Goal: Transaction & Acquisition: Obtain resource

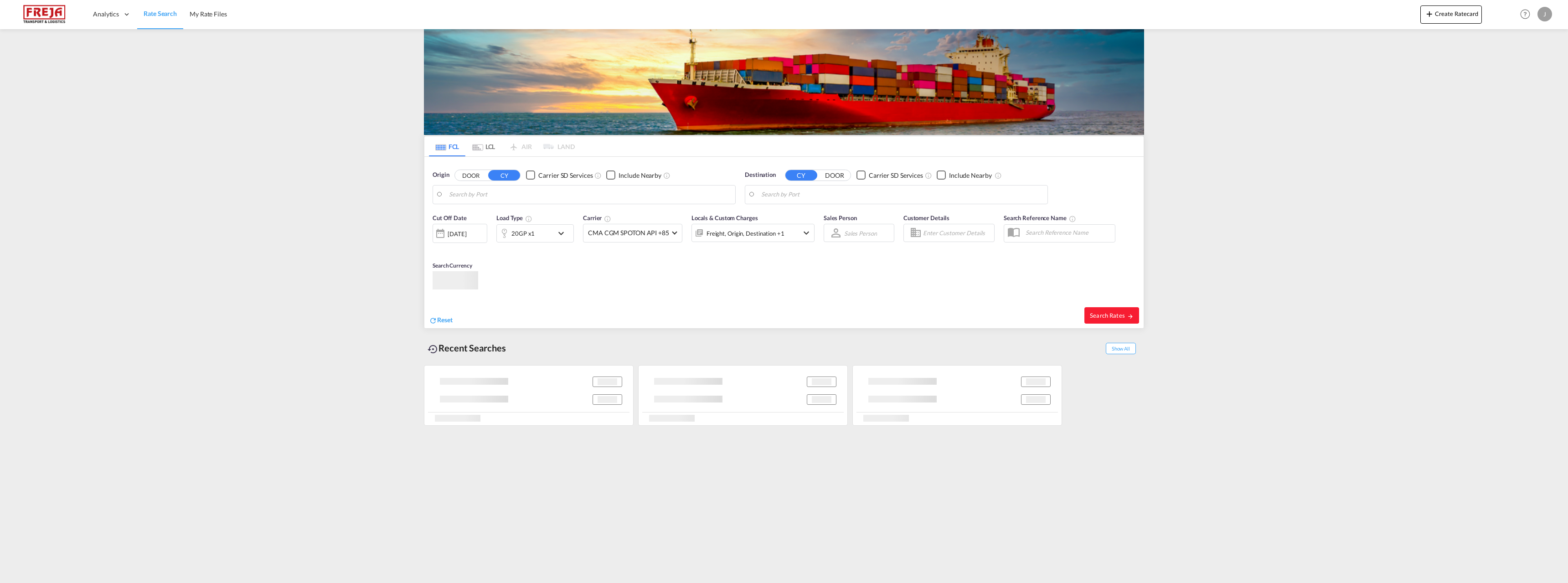
type input "[GEOGRAPHIC_DATA], NOKRS"
type input "Poti, GEPTI"
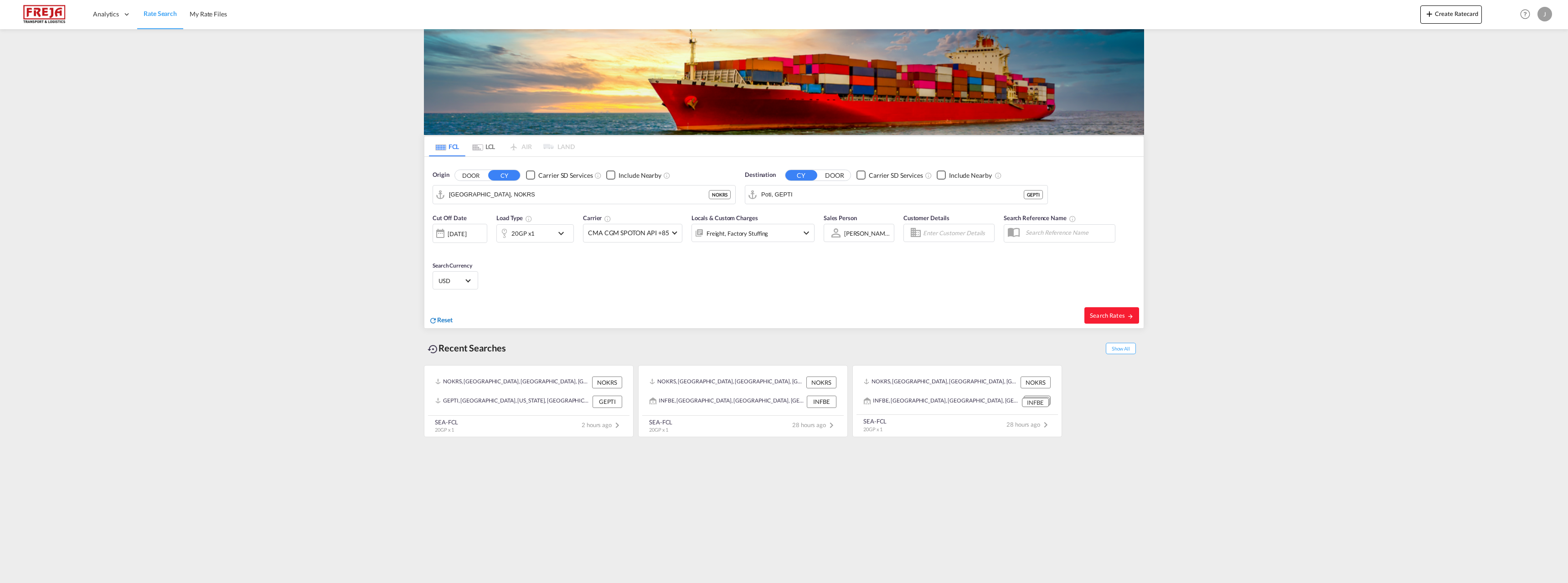
click at [442, 319] on span "Reset" at bounding box center [444, 319] width 16 height 8
click at [515, 196] on body "Analytics Reports Dashboard Rate Search My Rate Files Analytics" at bounding box center [784, 291] width 1568 height 583
click at [489, 213] on div "[GEOGRAPHIC_DATA] [GEOGRAPHIC_DATA] NOOSL" at bounding box center [519, 220] width 173 height 27
type input "[GEOGRAPHIC_DATA], NOOSL"
click at [772, 196] on body "Analytics Reports Dashboard Rate Search My Rate Files Analytics" at bounding box center [784, 291] width 1568 height 583
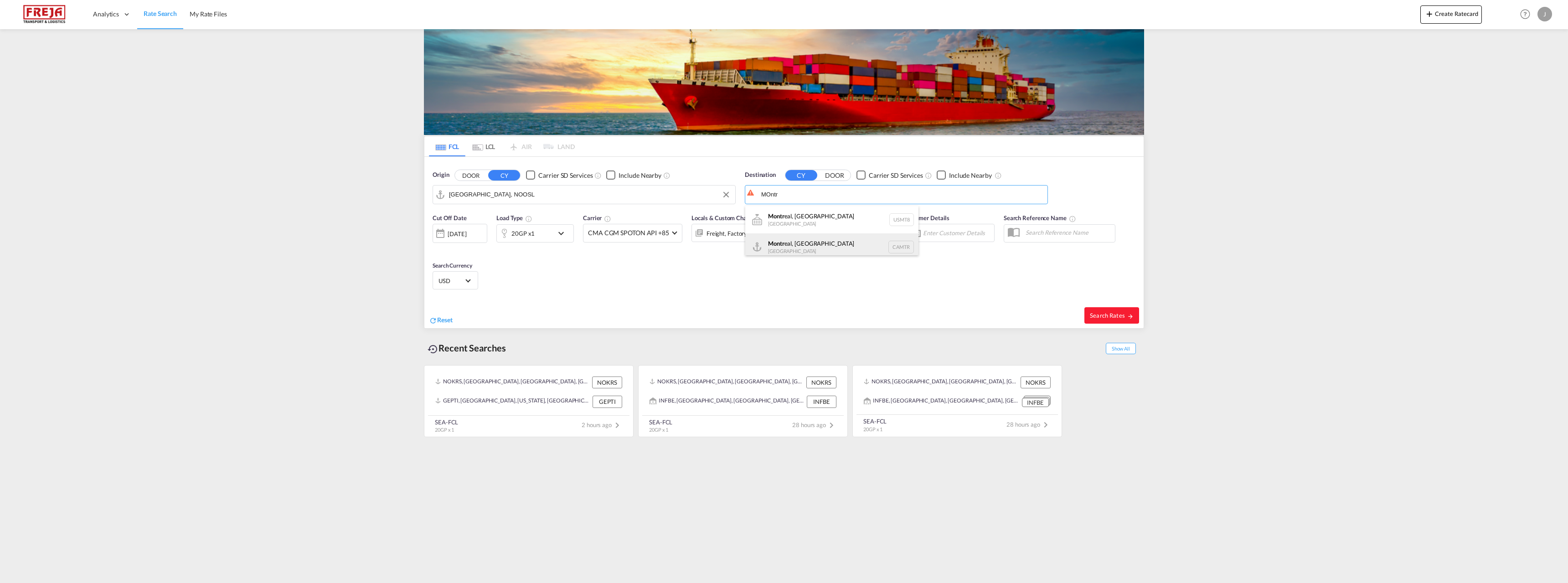
click at [782, 245] on div "Montr eal, [GEOGRAPHIC_DATA] [GEOGRAPHIC_DATA] CAMTR" at bounding box center [831, 247] width 173 height 27
type input "[GEOGRAPHIC_DATA], [GEOGRAPHIC_DATA], CAMTR"
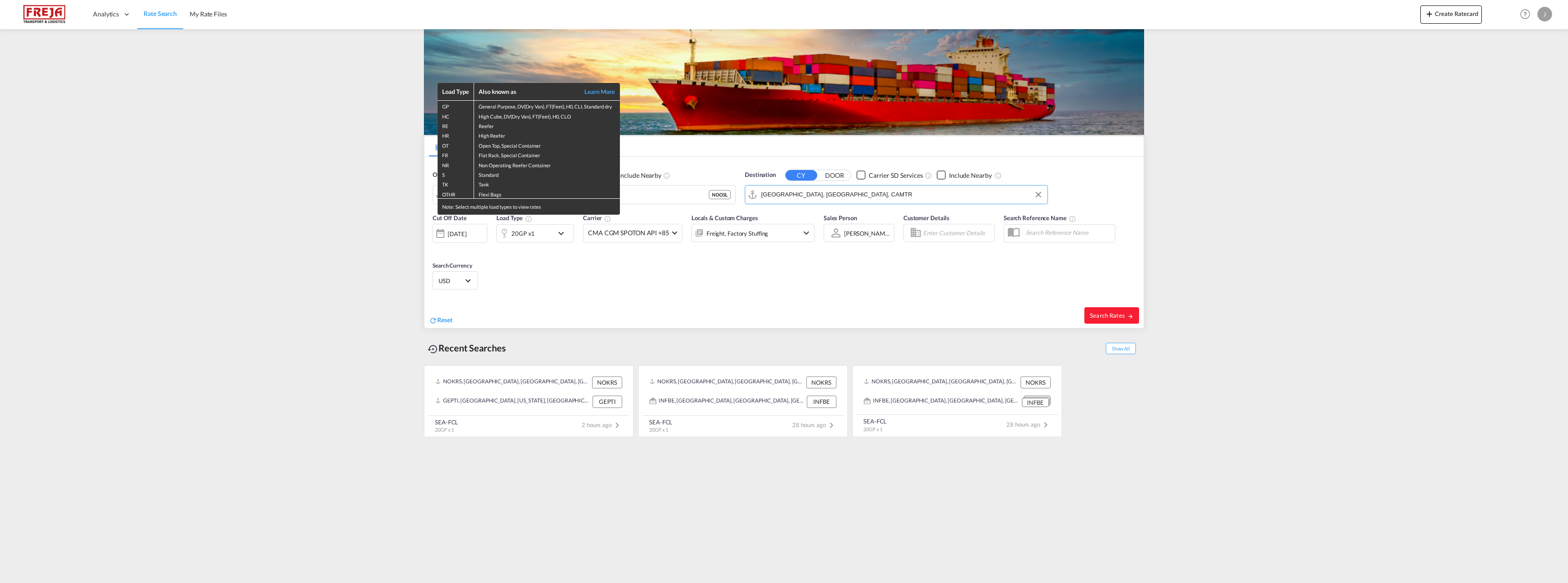
click at [466, 236] on div "Load Type Also known as Learn More GP General Purpose, DV(Dry Van), FT(Feet), H…" at bounding box center [784, 291] width 1568 height 583
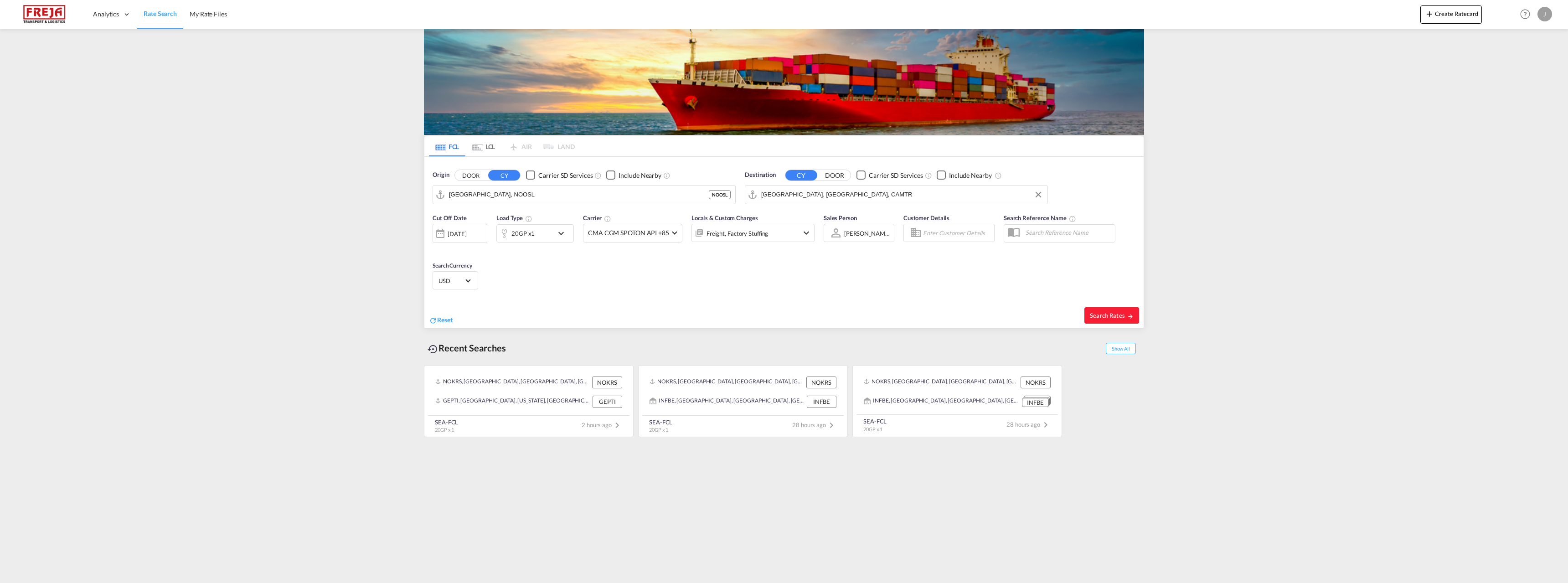
click at [463, 236] on div "[DATE]" at bounding box center [457, 234] width 18 height 8
click at [468, 325] on span "8" at bounding box center [467, 327] width 18 height 18
click at [561, 233] on md-icon "icon-chevron-down" at bounding box center [563, 233] width 16 height 11
click at [481, 276] on md-select-value "20GP" at bounding box center [464, 273] width 37 height 16
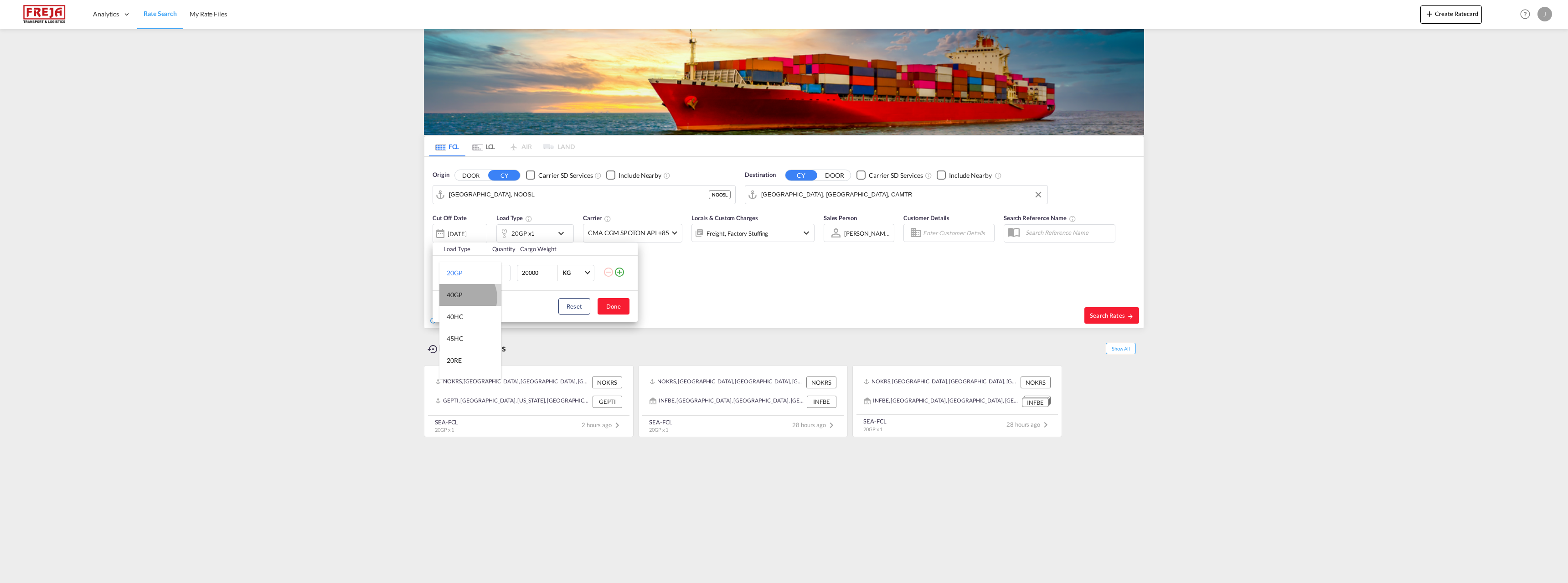
click at [462, 298] on div "40GP" at bounding box center [454, 295] width 16 height 9
click at [613, 306] on button "Done" at bounding box center [613, 306] width 32 height 16
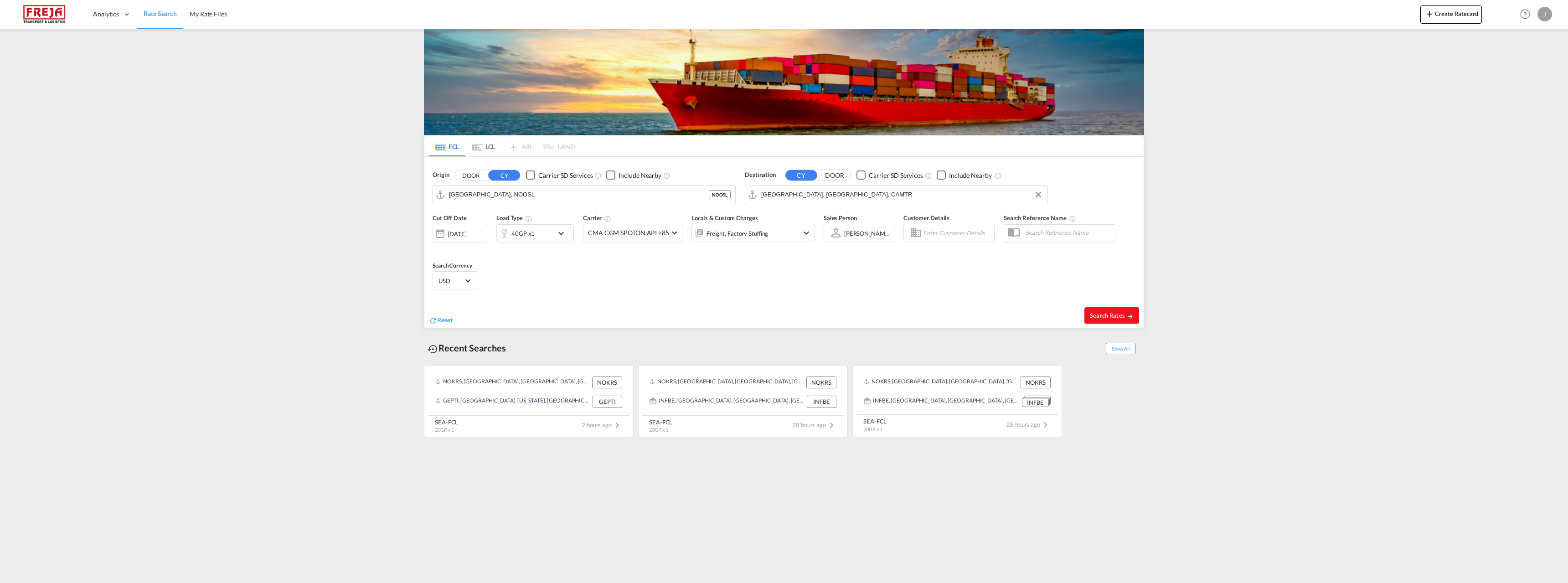
click at [1107, 314] on span "Search Rates" at bounding box center [1111, 315] width 44 height 8
type input "NOOSL to CAMTR / [DATE]"
